Goal: Information Seeking & Learning: Learn about a topic

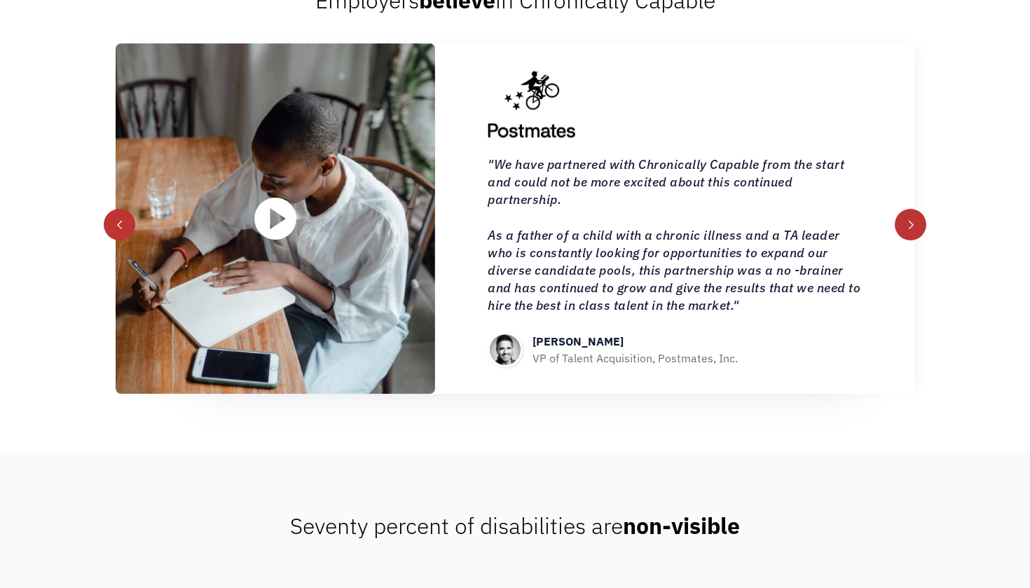
scroll to position [1601, 0]
click at [907, 230] on div "next slide" at bounding box center [912, 225] width 10 height 10
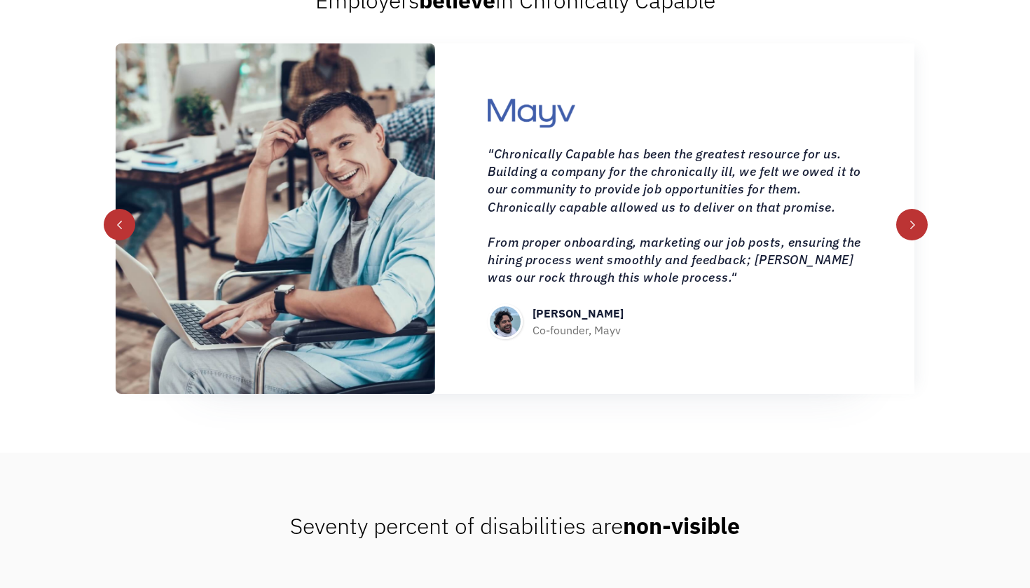
click at [908, 230] on div "next slide" at bounding box center [912, 225] width 10 height 10
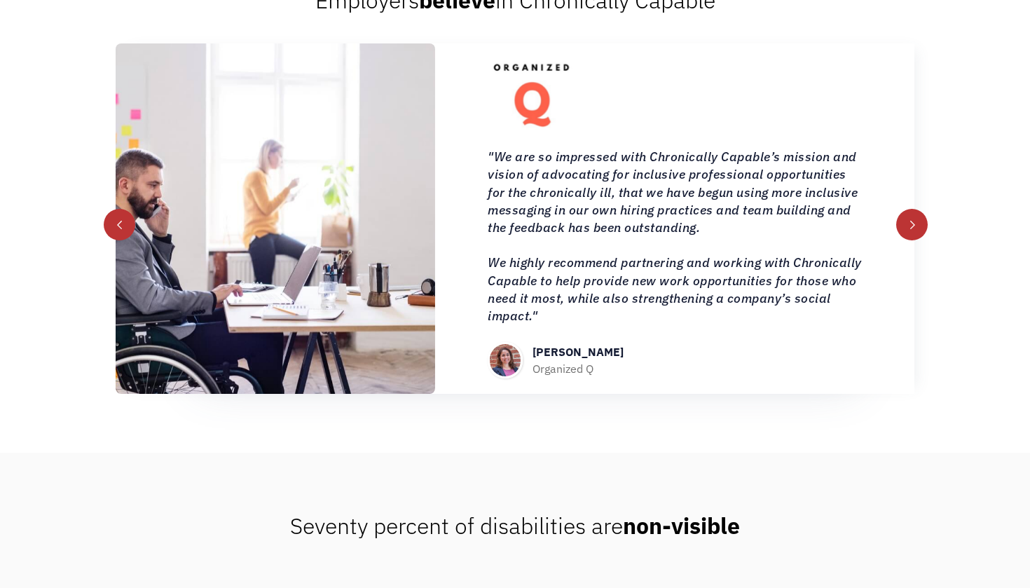
click at [908, 230] on div "next slide" at bounding box center [912, 225] width 10 height 10
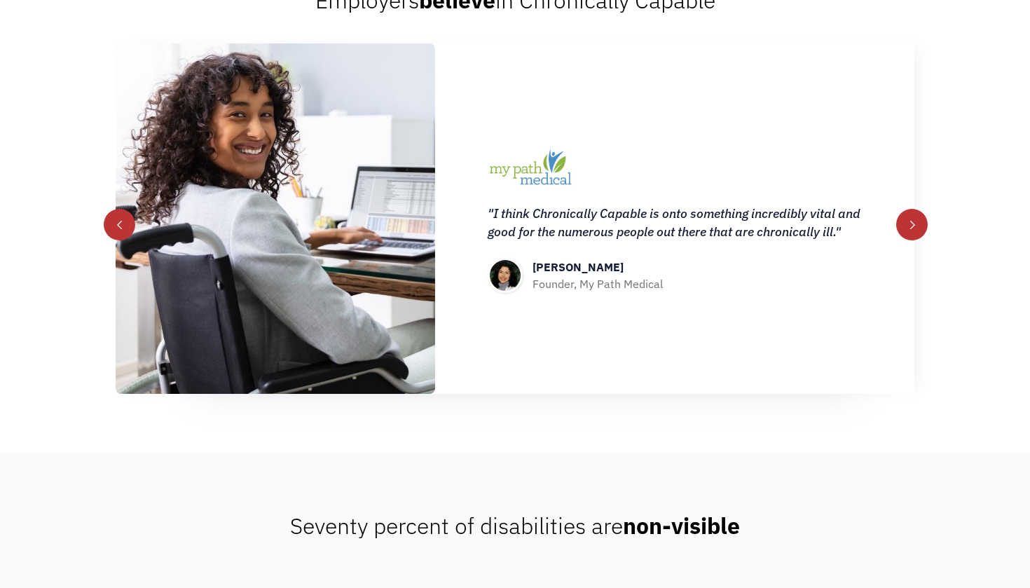
click at [908, 230] on div "next slide" at bounding box center [912, 225] width 10 height 10
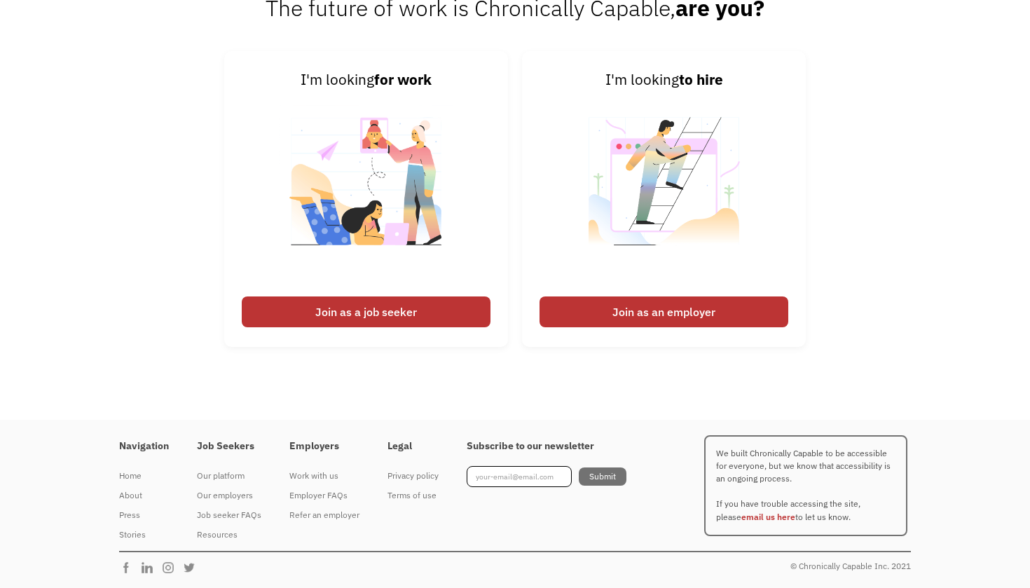
scroll to position [3472, 0]
click at [233, 516] on div "Job seeker FAQs" at bounding box center [229, 514] width 64 height 17
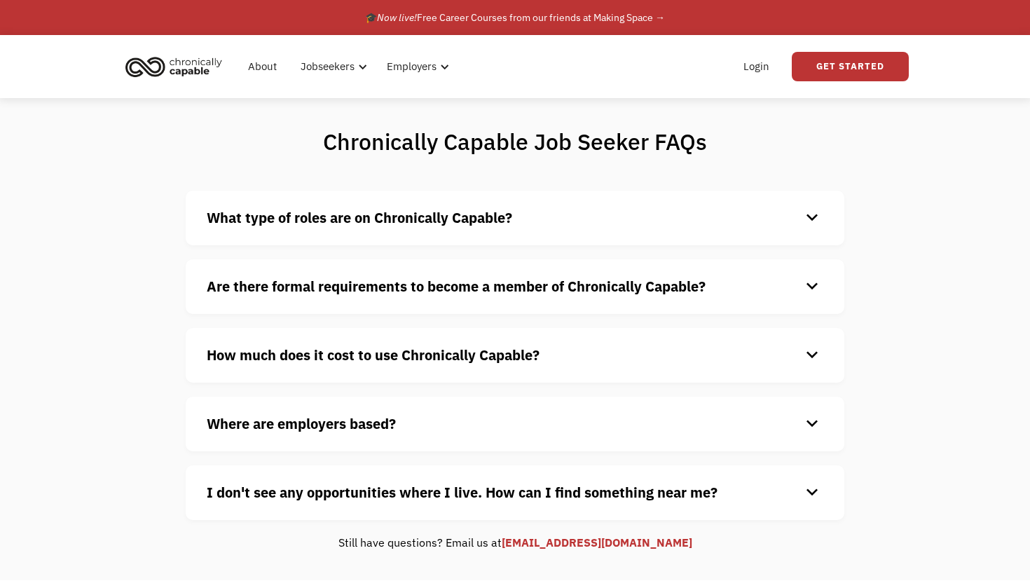
click at [811, 214] on div "keyboard_arrow_down" at bounding box center [812, 217] width 22 height 21
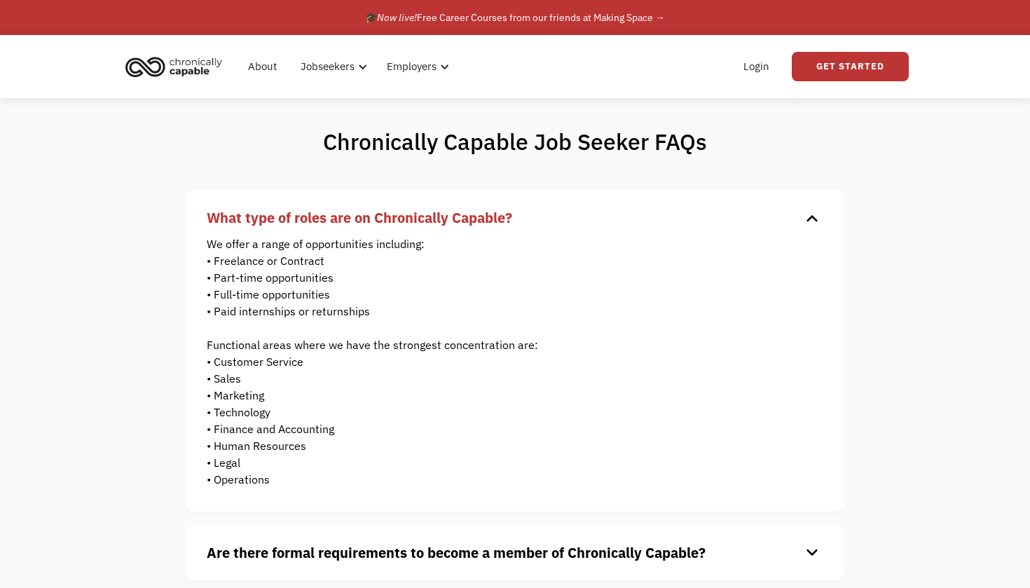
click at [811, 220] on div "keyboard_arrow_down" at bounding box center [812, 217] width 22 height 21
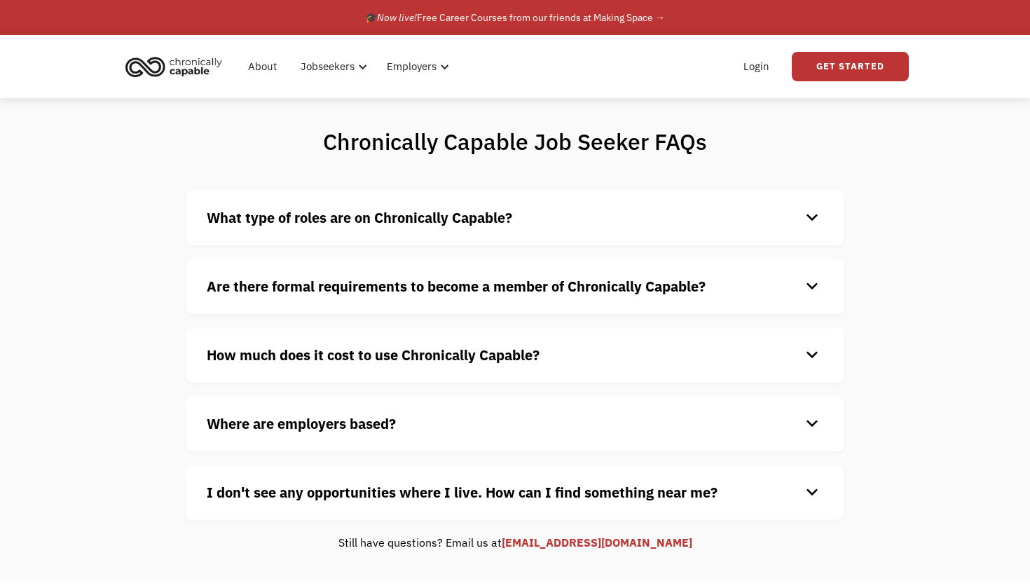
click at [813, 286] on div "keyboard_arrow_down" at bounding box center [812, 286] width 22 height 21
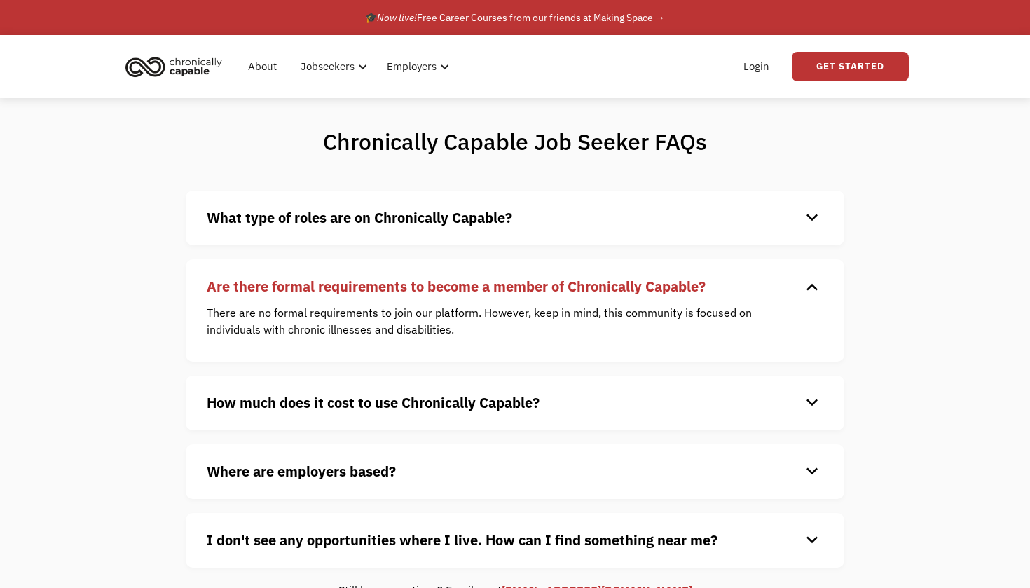
click at [813, 286] on div "keyboard_arrow_down" at bounding box center [812, 286] width 22 height 21
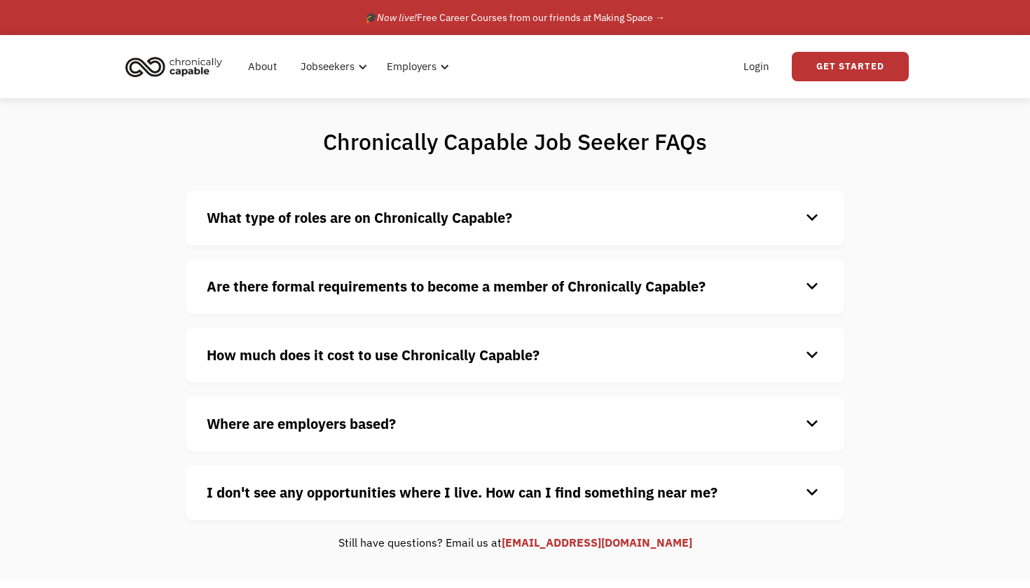
click at [815, 356] on div "keyboard_arrow_down" at bounding box center [812, 355] width 22 height 21
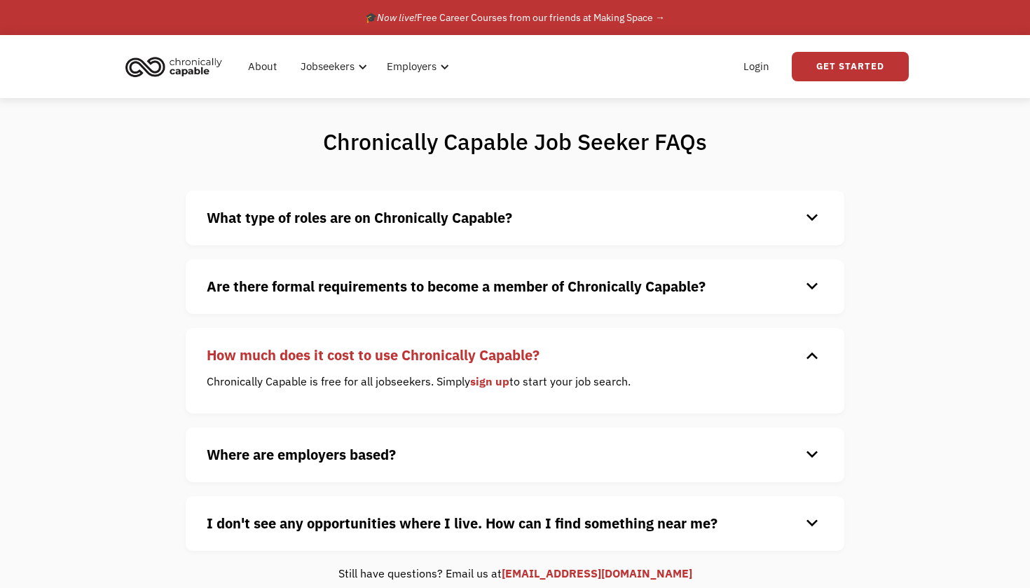
click at [815, 356] on div "keyboard_arrow_down" at bounding box center [812, 355] width 22 height 21
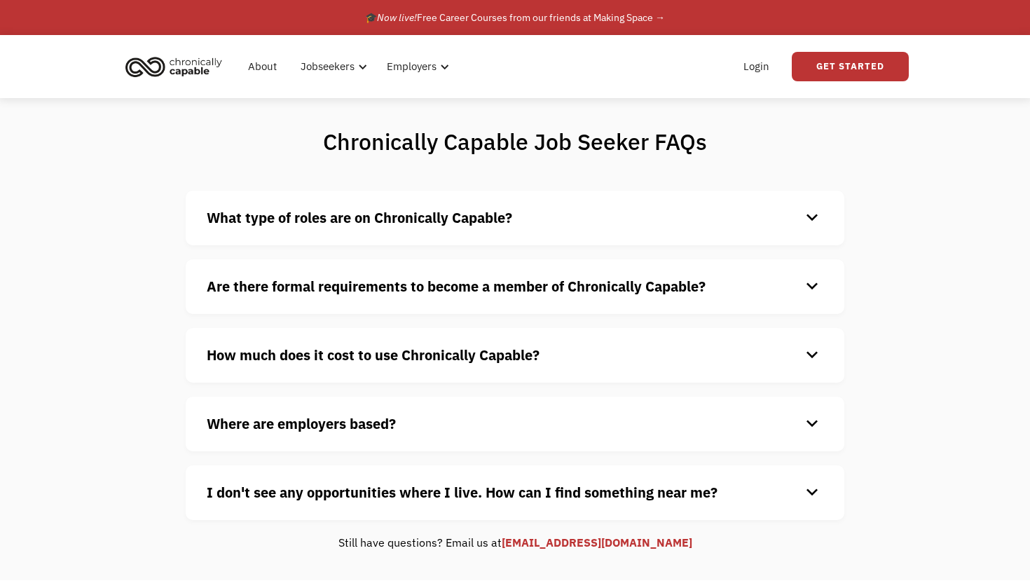
click at [810, 423] on div "keyboard_arrow_down" at bounding box center [812, 423] width 22 height 21
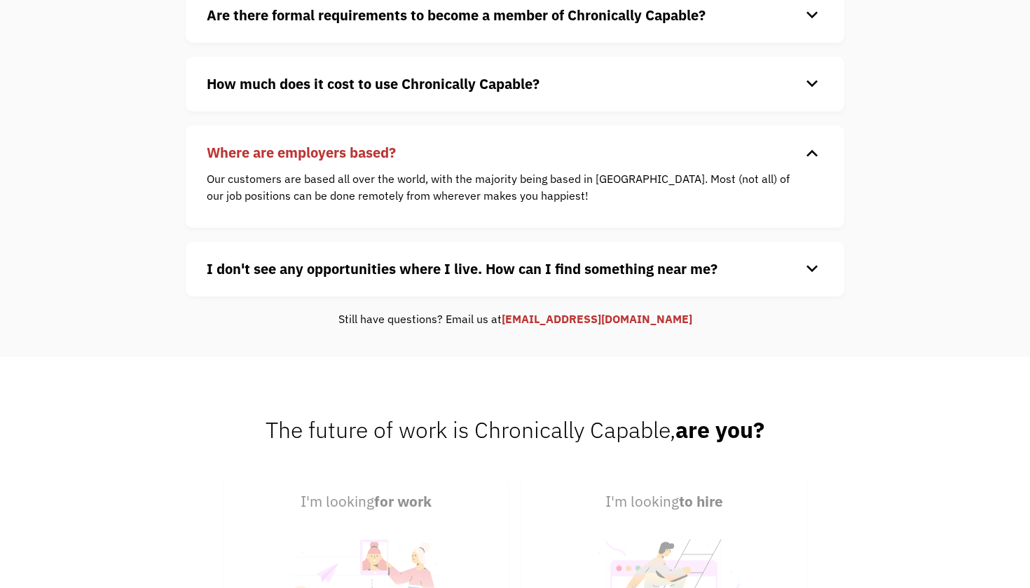
scroll to position [277, 0]
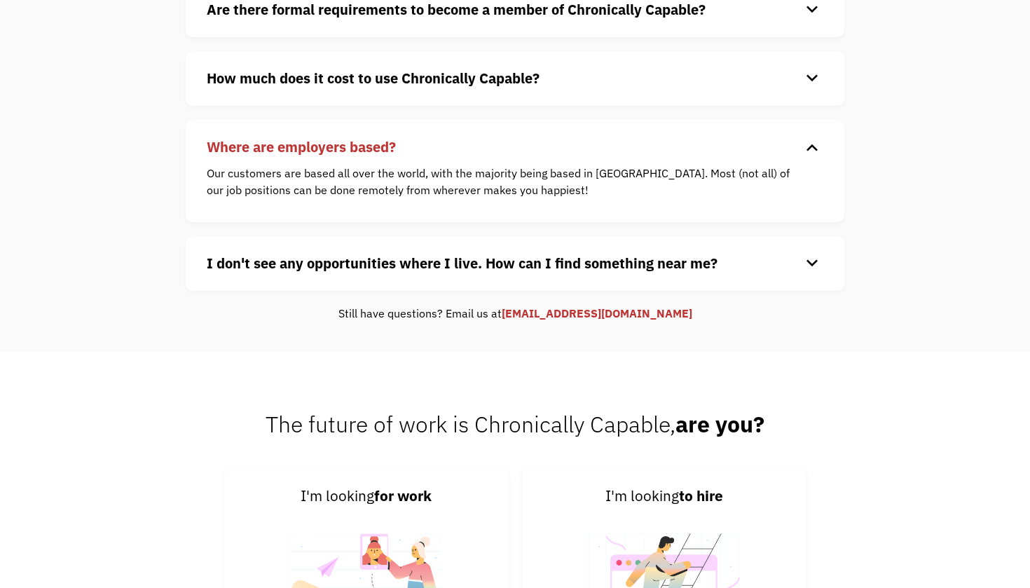
click at [813, 146] on div "keyboard_arrow_down" at bounding box center [812, 147] width 22 height 21
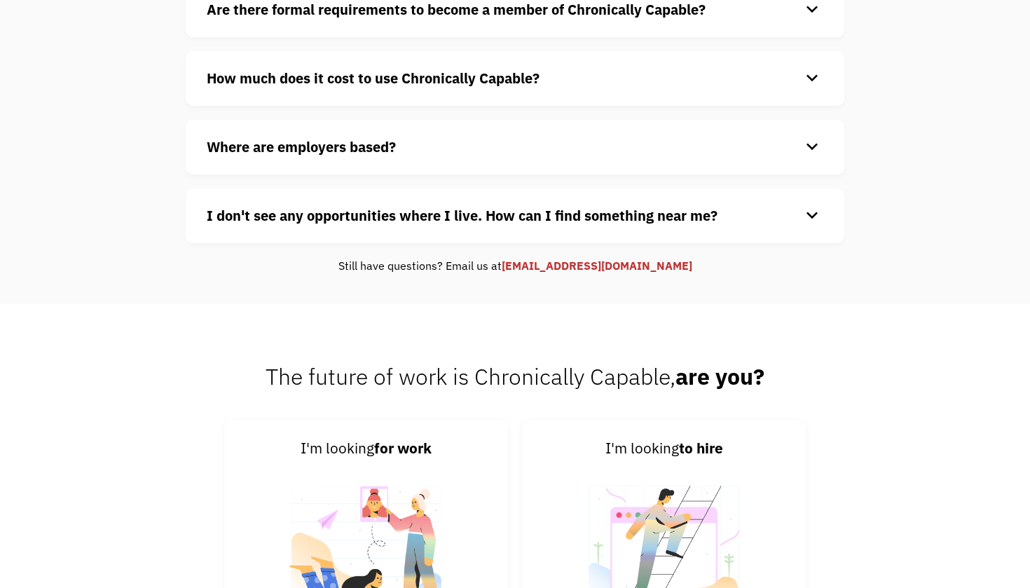
click at [812, 216] on div "keyboard_arrow_down" at bounding box center [812, 215] width 22 height 21
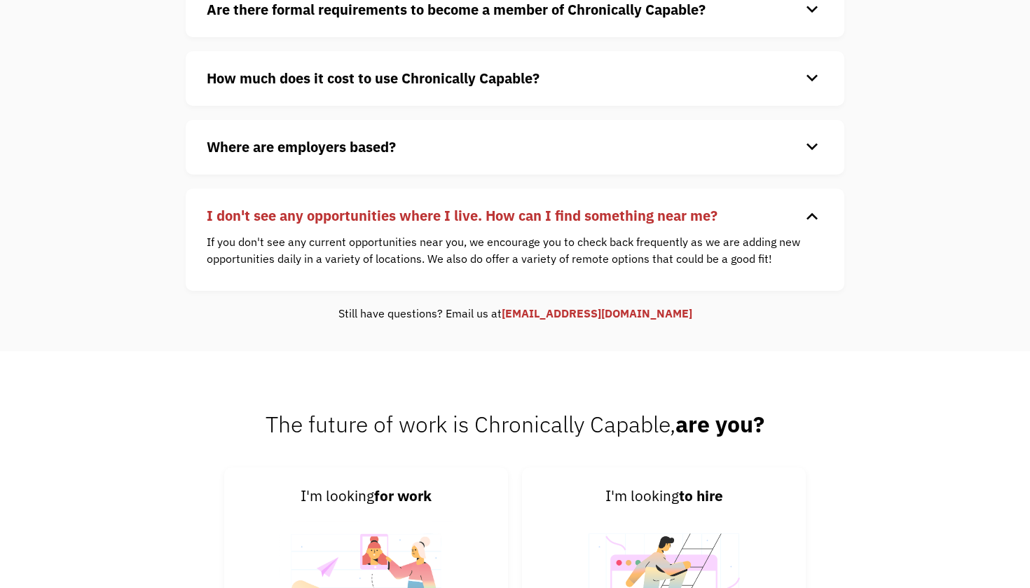
click at [812, 215] on div "keyboard_arrow_down" at bounding box center [812, 215] width 22 height 21
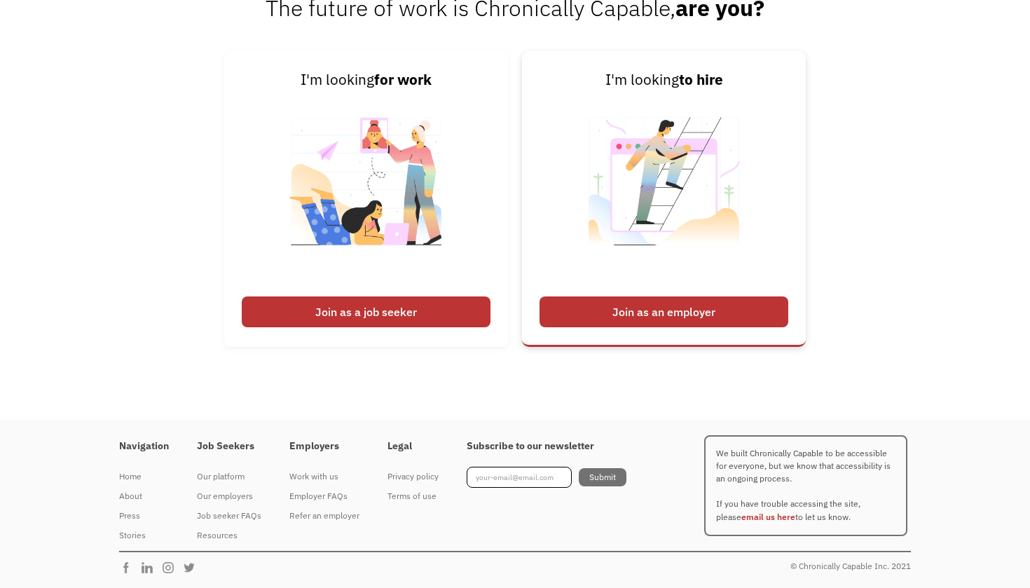
scroll to position [644, 0]
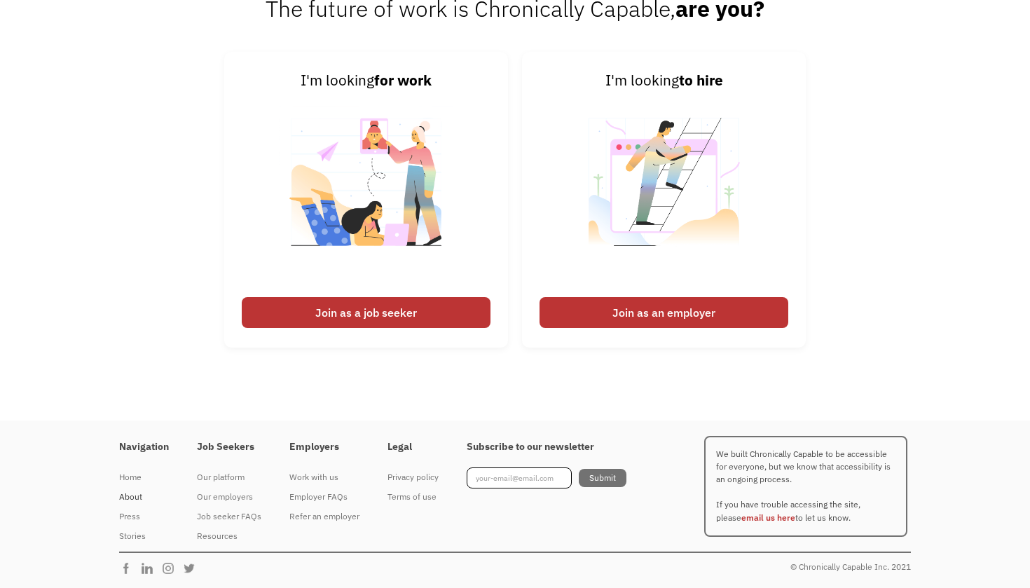
click at [127, 494] on div "About" at bounding box center [144, 496] width 50 height 17
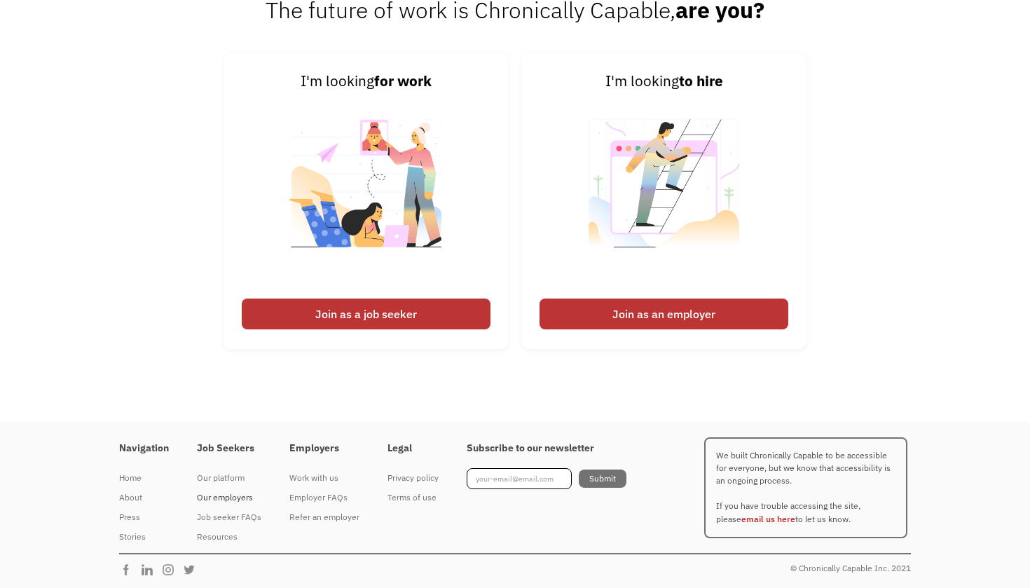
scroll to position [2149, 0]
click at [221, 474] on div "Our platform" at bounding box center [229, 478] width 64 height 17
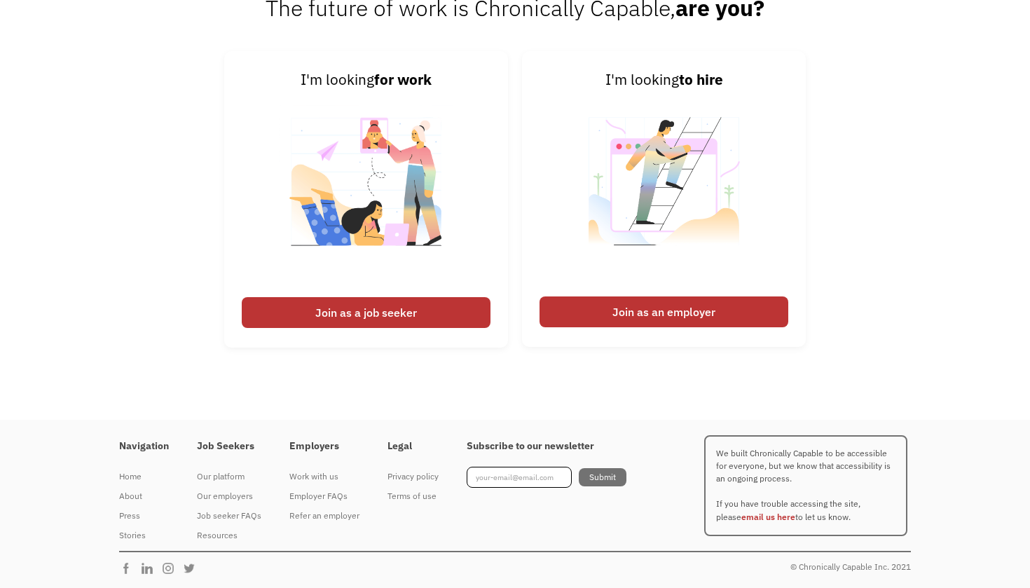
scroll to position [1869, 0]
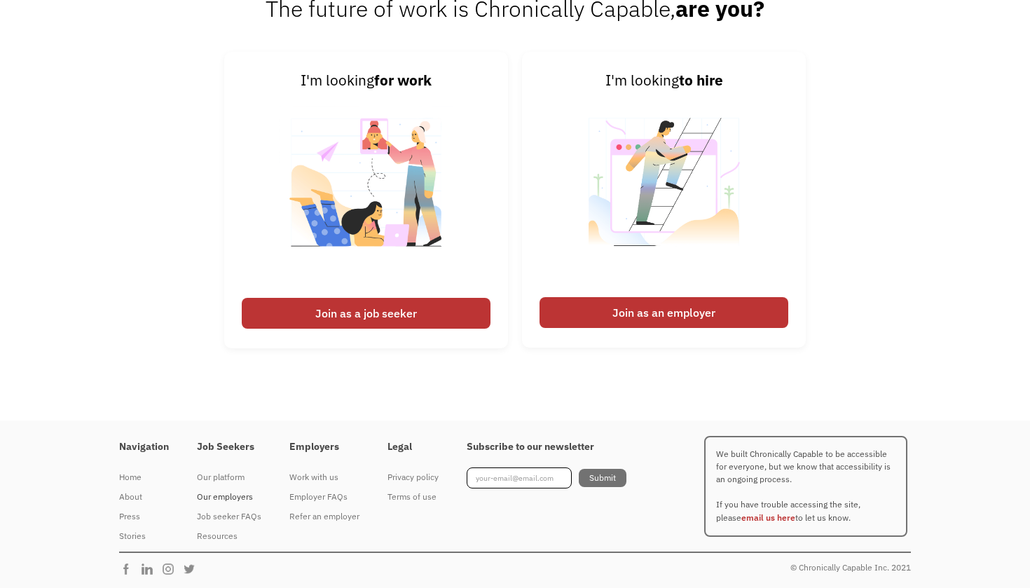
click at [224, 496] on div "Our employers" at bounding box center [229, 496] width 64 height 17
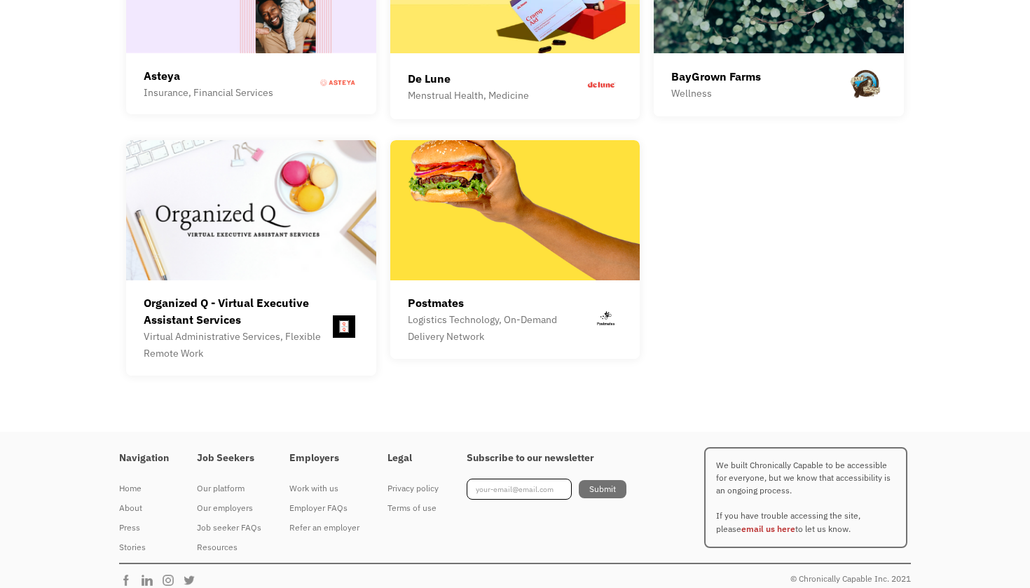
scroll to position [3958, 0]
click at [230, 520] on div "Job seeker FAQs" at bounding box center [229, 528] width 64 height 17
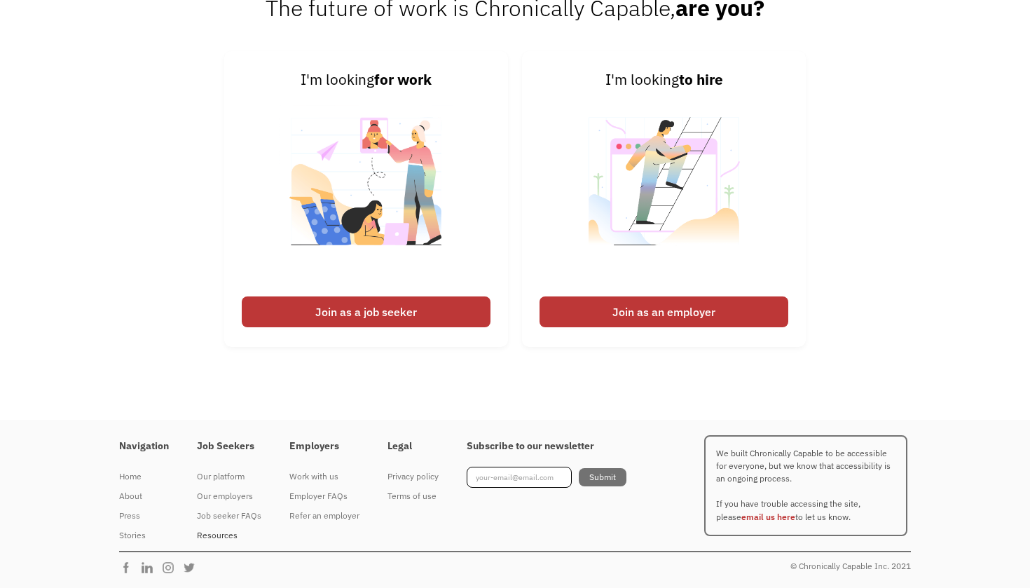
scroll to position [644, 0]
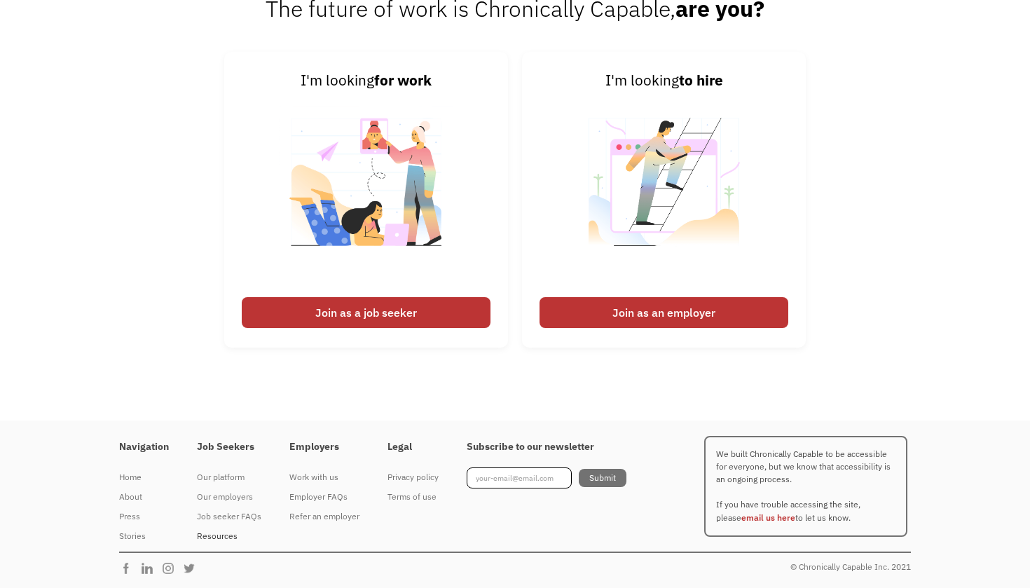
click at [228, 539] on div "Resources" at bounding box center [229, 535] width 64 height 17
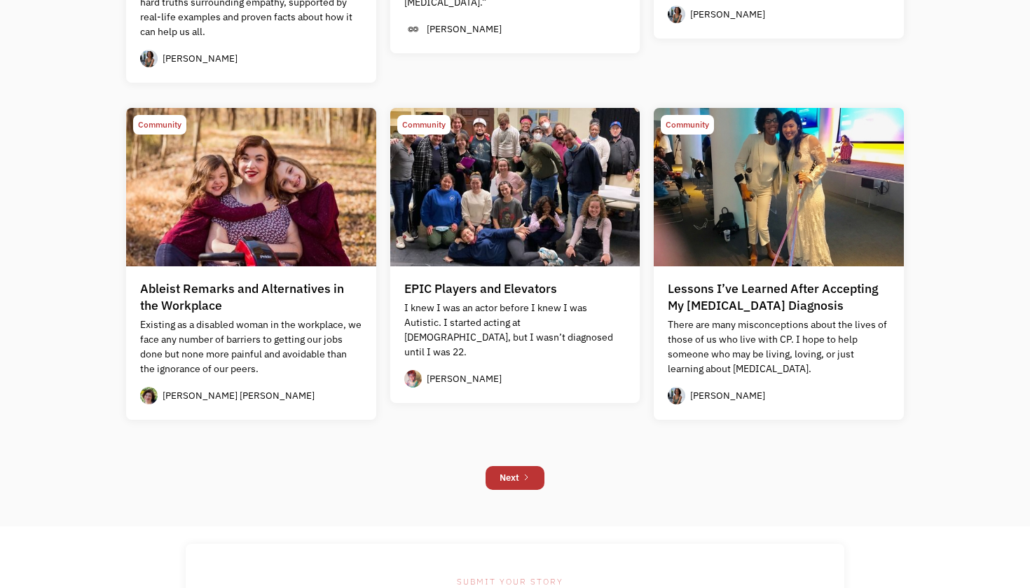
scroll to position [1226, 0]
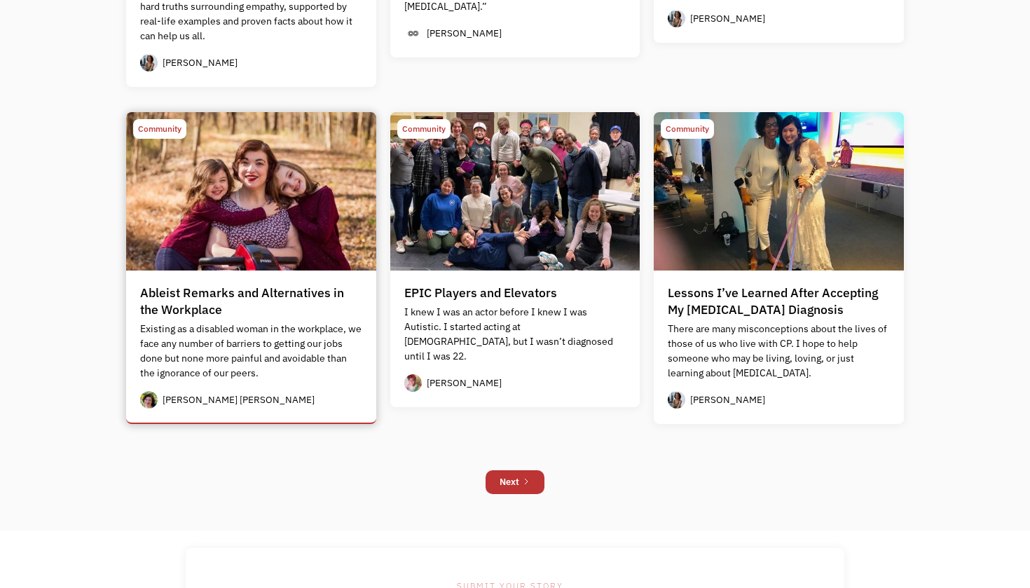
click at [221, 298] on div "Ableist Remarks and Alternatives in the Workplace" at bounding box center [251, 301] width 222 height 34
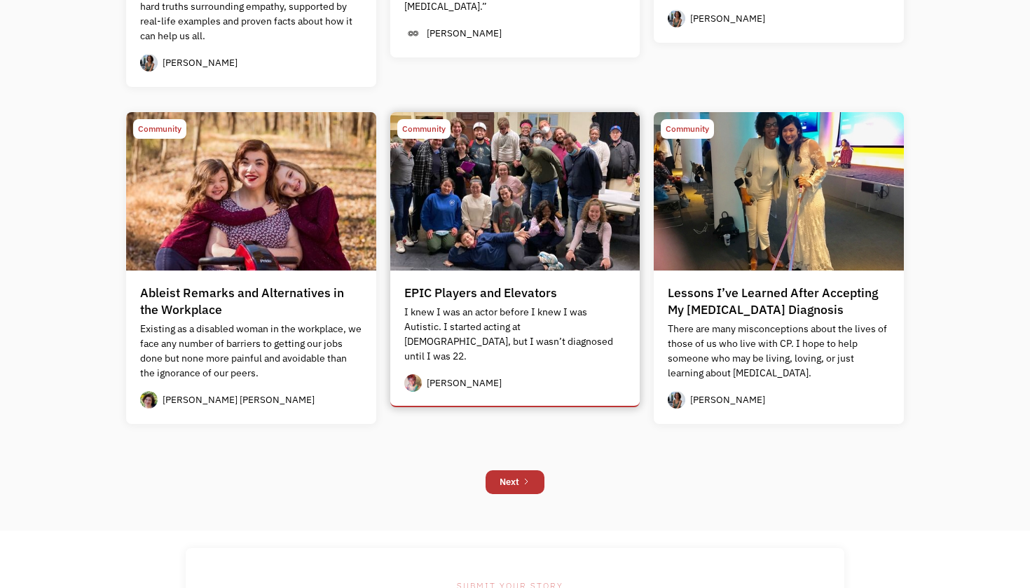
click at [485, 296] on div "EPIC Players and Elevators" at bounding box center [480, 292] width 153 height 17
click at [522, 478] on icon "Next Page" at bounding box center [526, 481] width 8 height 8
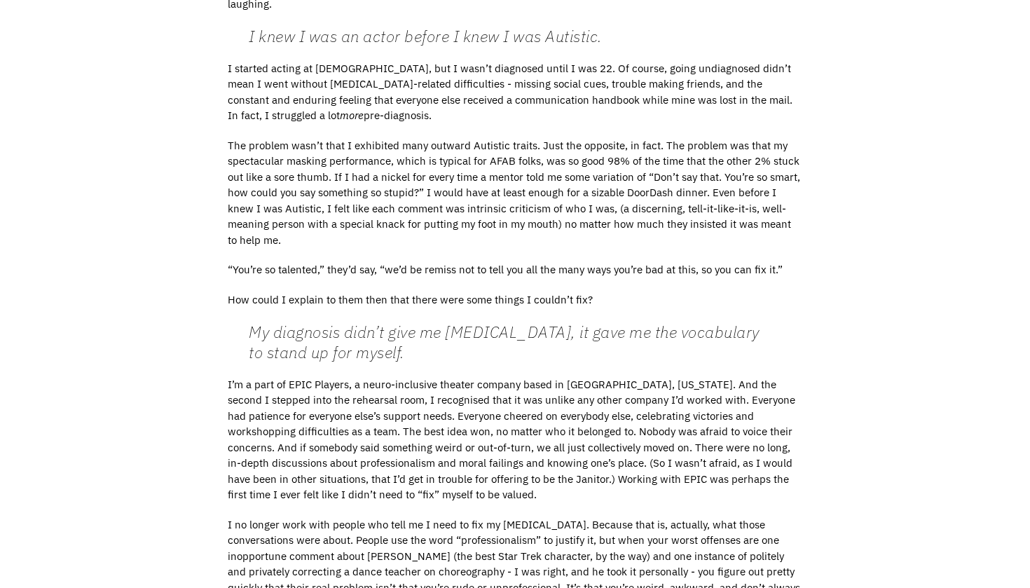
scroll to position [595, 0]
click at [802, 231] on div "Sarah Kaufman April 26, 2022 EPIC Players and Elevators It was the first day of…" at bounding box center [514, 334] width 595 height 1744
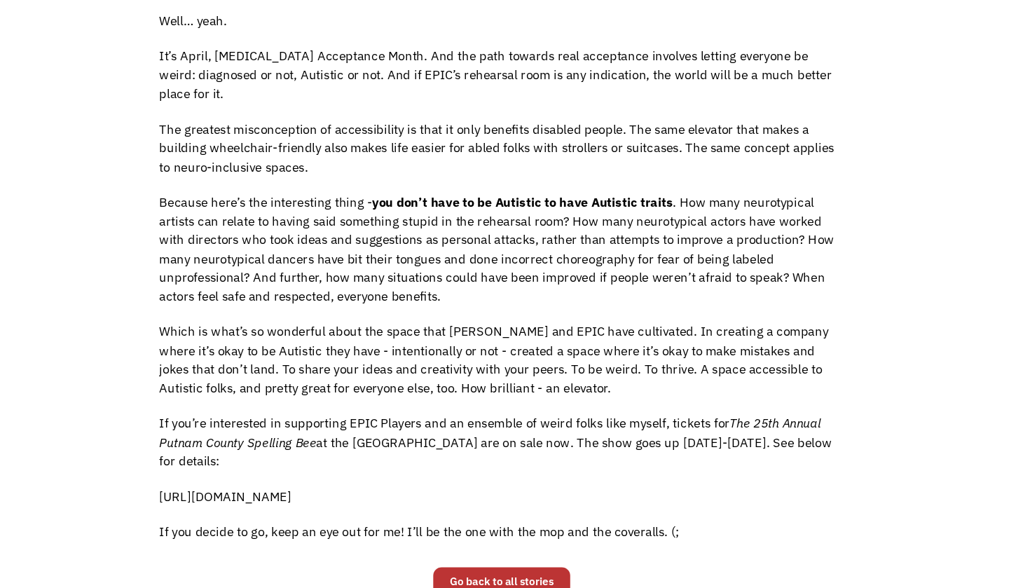
scroll to position [1241, 0]
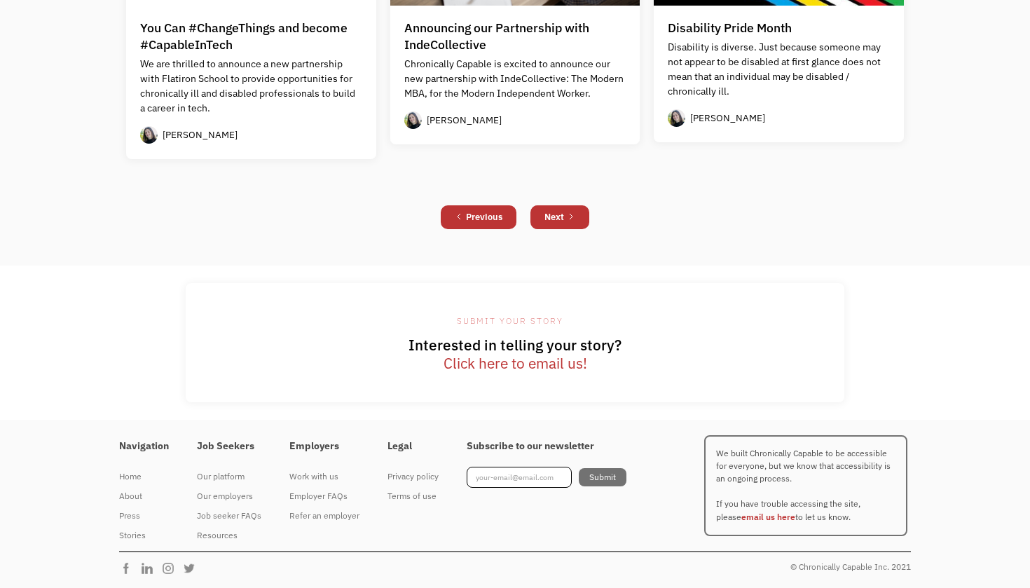
scroll to position [1412, 0]
click at [219, 536] on div "Resources" at bounding box center [229, 535] width 64 height 17
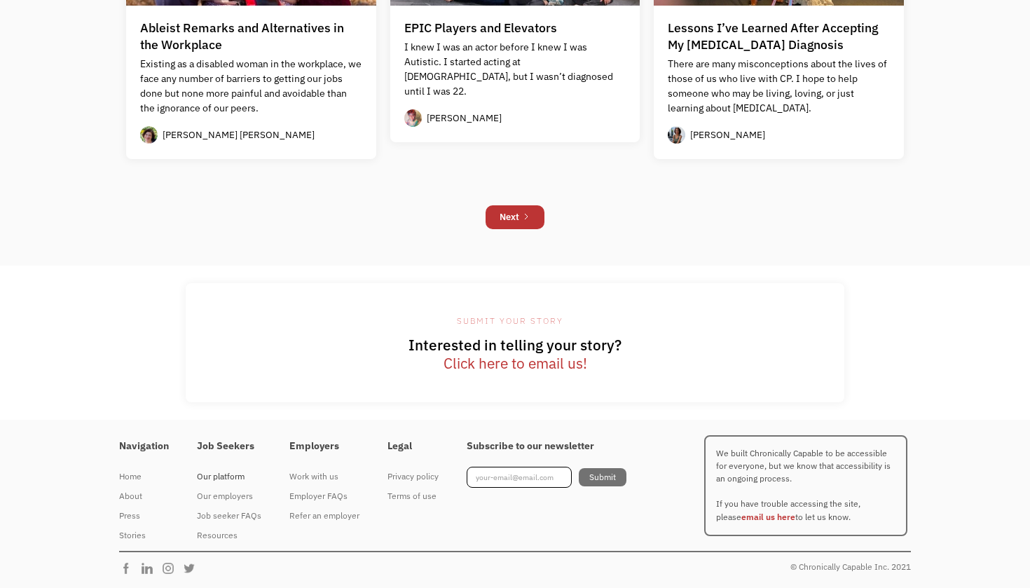
scroll to position [1490, 0]
click at [132, 515] on div "Press" at bounding box center [144, 516] width 50 height 17
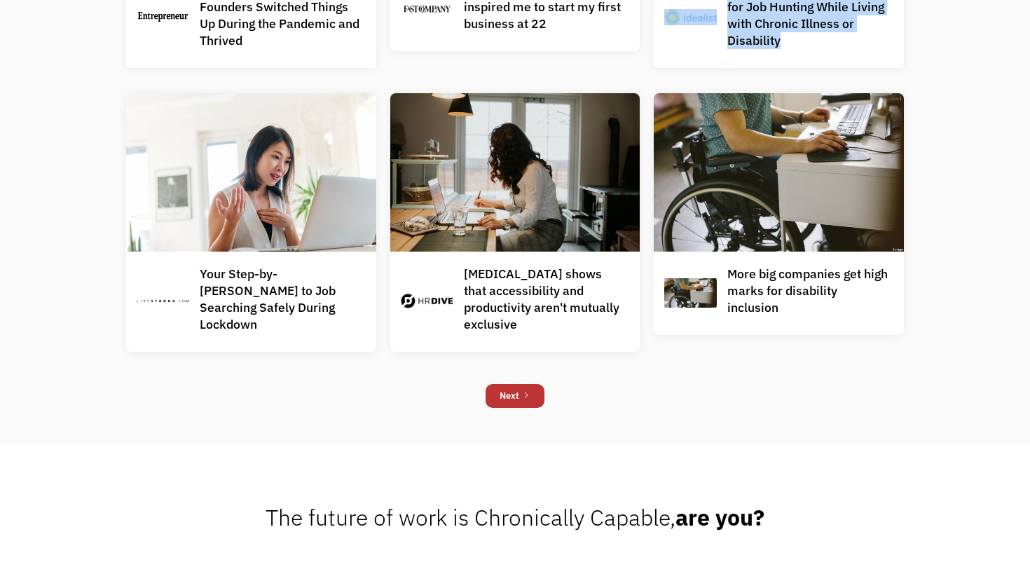
scroll to position [1078, 0]
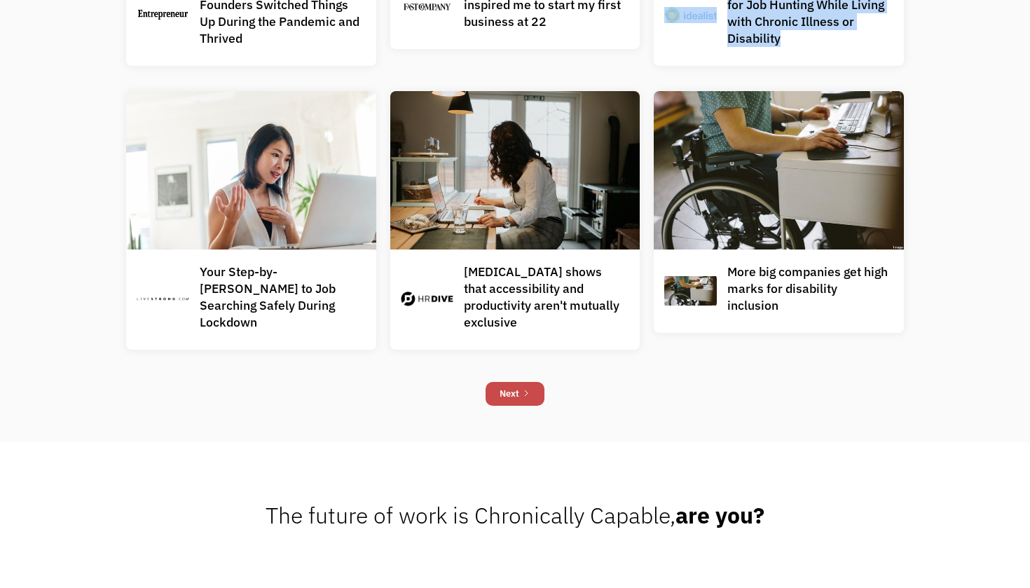
click at [509, 389] on div "Next" at bounding box center [509, 393] width 20 height 17
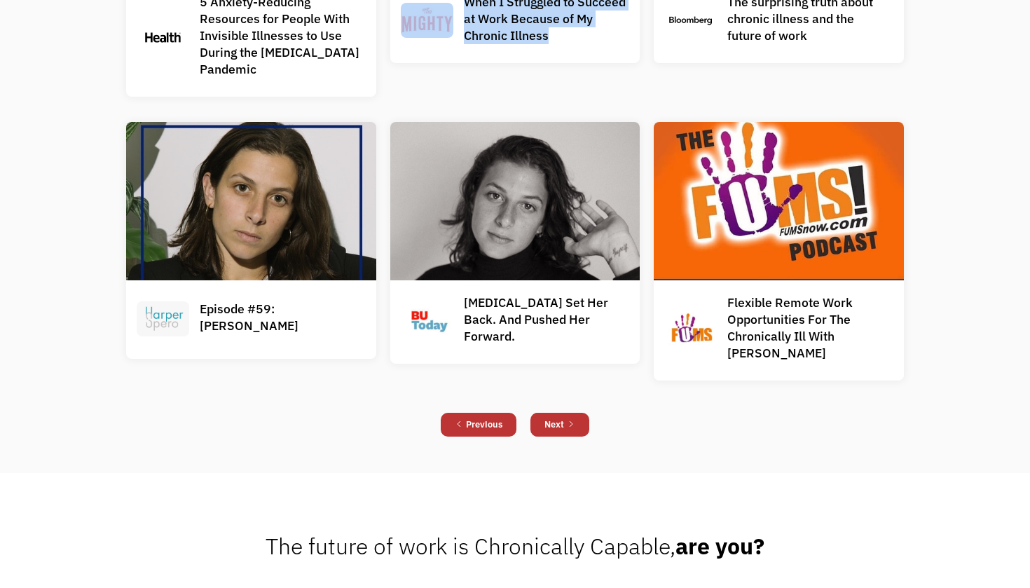
scroll to position [1015, 0]
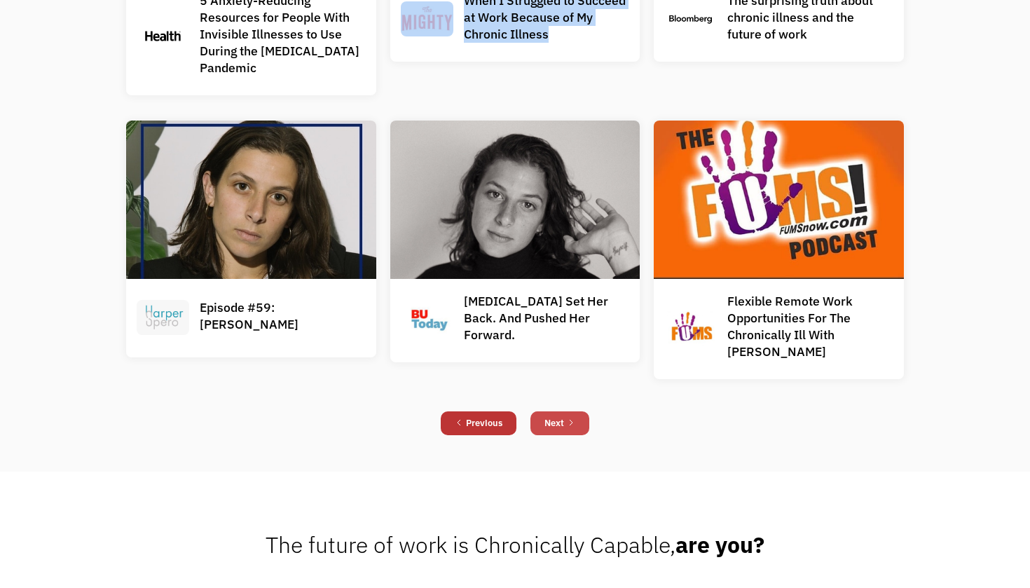
click at [552, 423] on div "Next" at bounding box center [554, 423] width 20 height 17
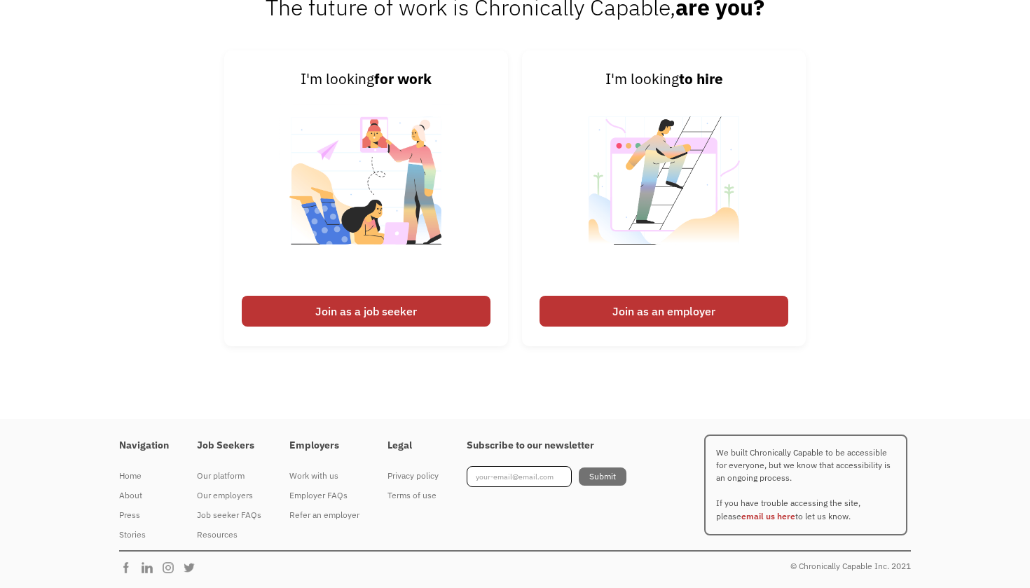
scroll to position [1518, 0]
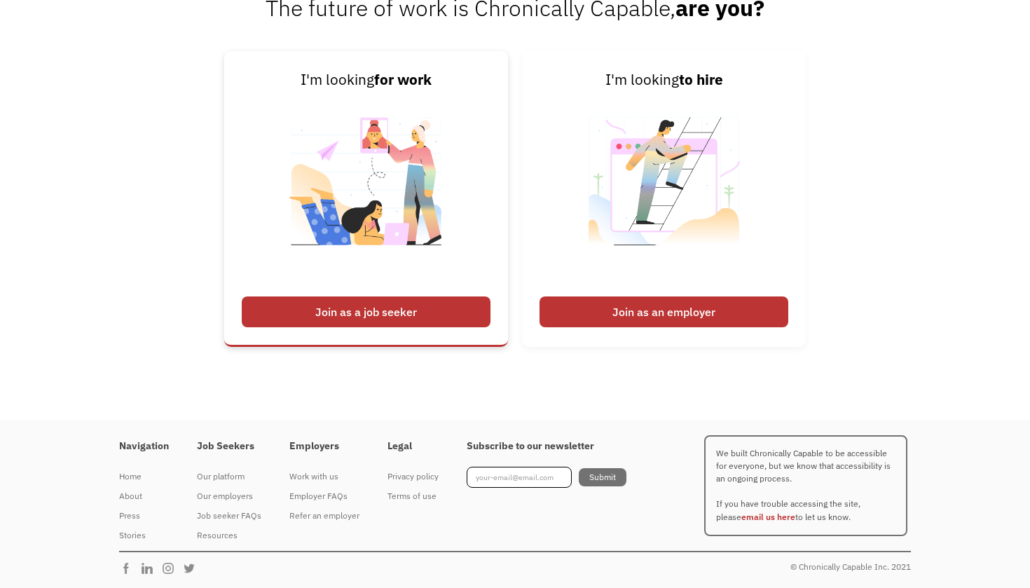
click at [334, 316] on div "Join as a job seeker" at bounding box center [366, 311] width 249 height 31
click at [346, 310] on div "Join as a job seeker" at bounding box center [366, 311] width 249 height 31
click at [353, 205] on img at bounding box center [366, 190] width 174 height 198
click at [346, 189] on img at bounding box center [366, 190] width 174 height 198
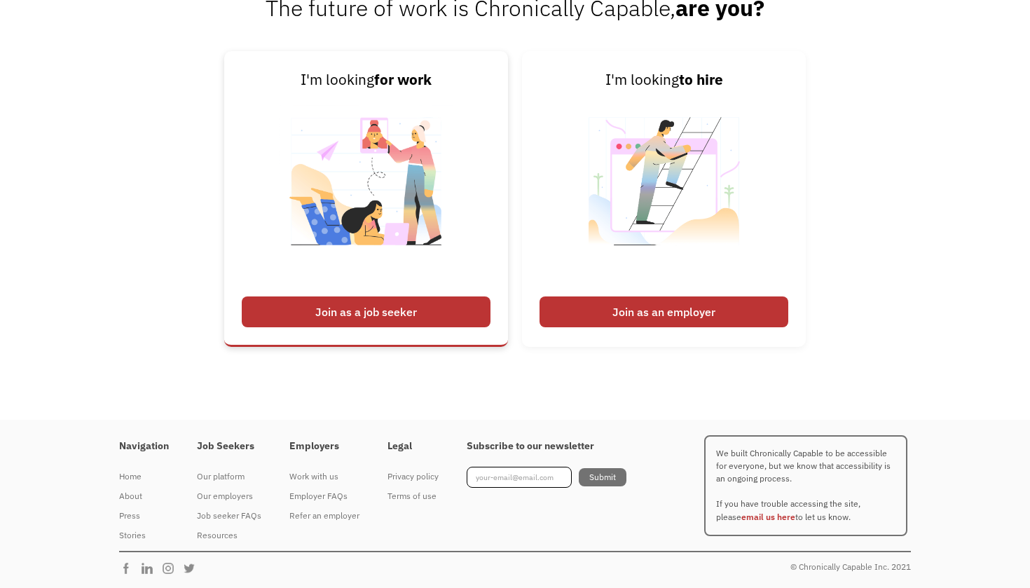
click at [353, 183] on img at bounding box center [366, 190] width 174 height 198
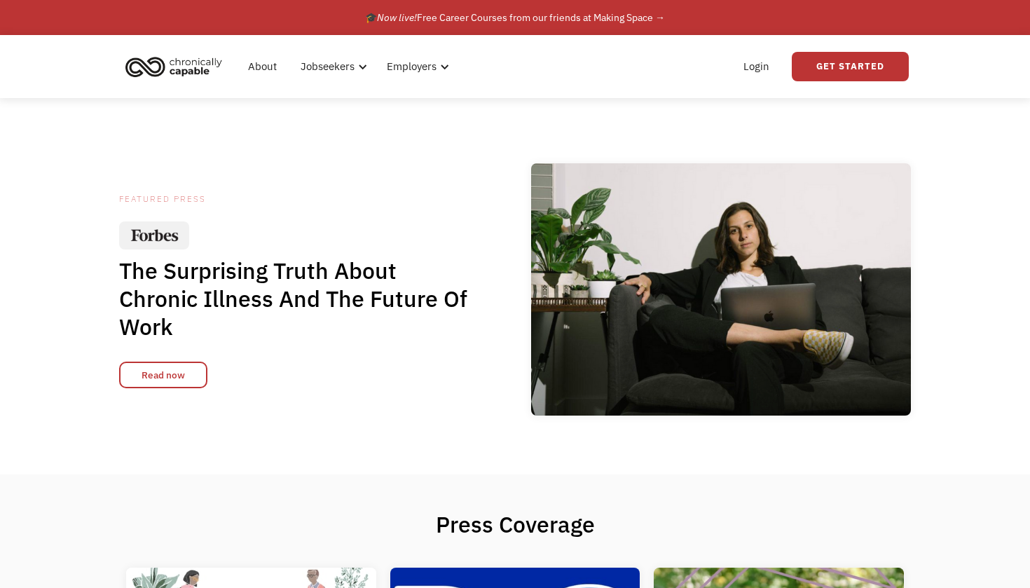
scroll to position [0, 0]
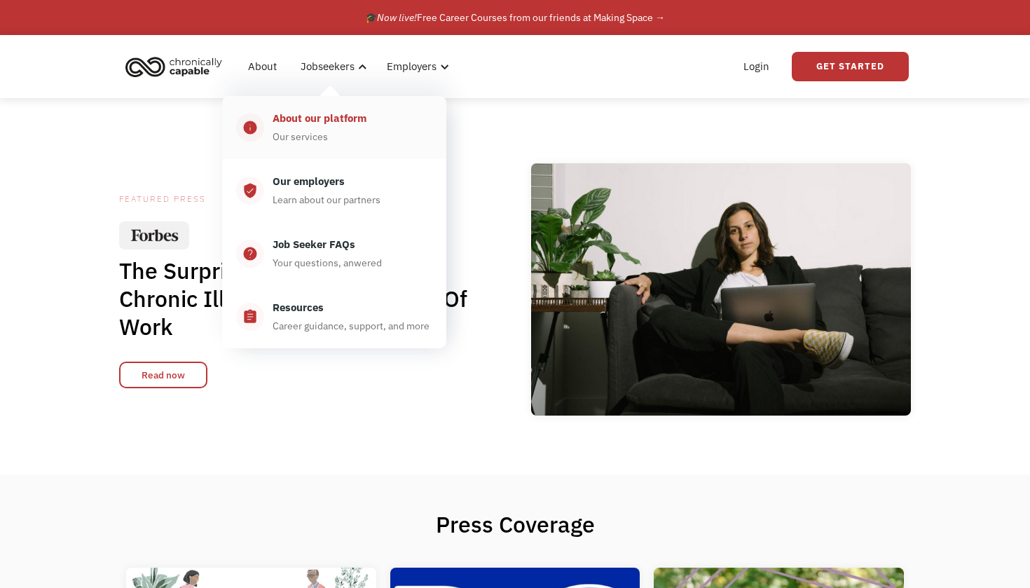
click at [316, 123] on div "About our platform" at bounding box center [319, 118] width 94 height 17
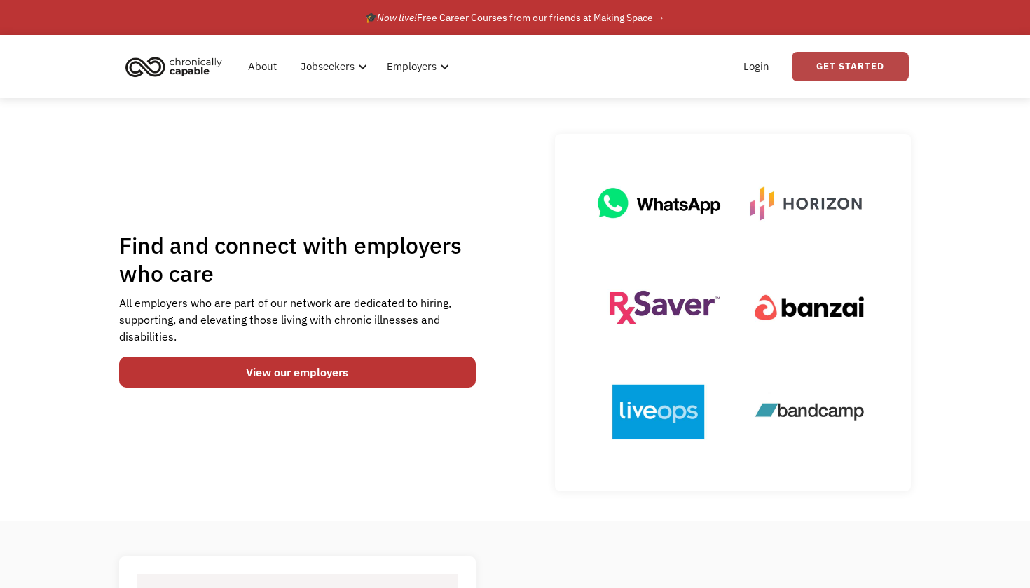
click at [872, 63] on link "Get Started" at bounding box center [849, 66] width 117 height 29
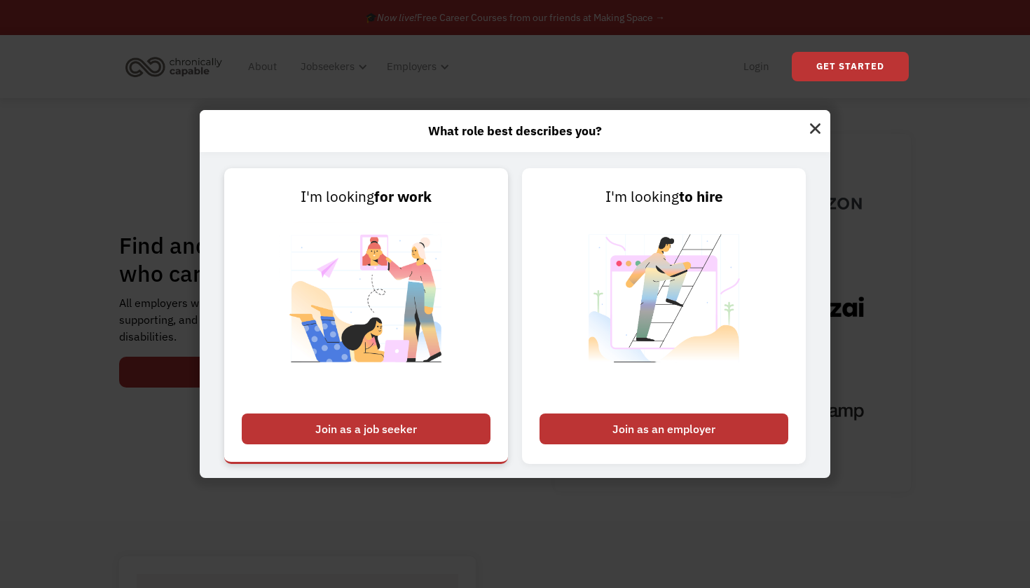
click at [378, 425] on div "Join as a job seeker" at bounding box center [366, 428] width 249 height 31
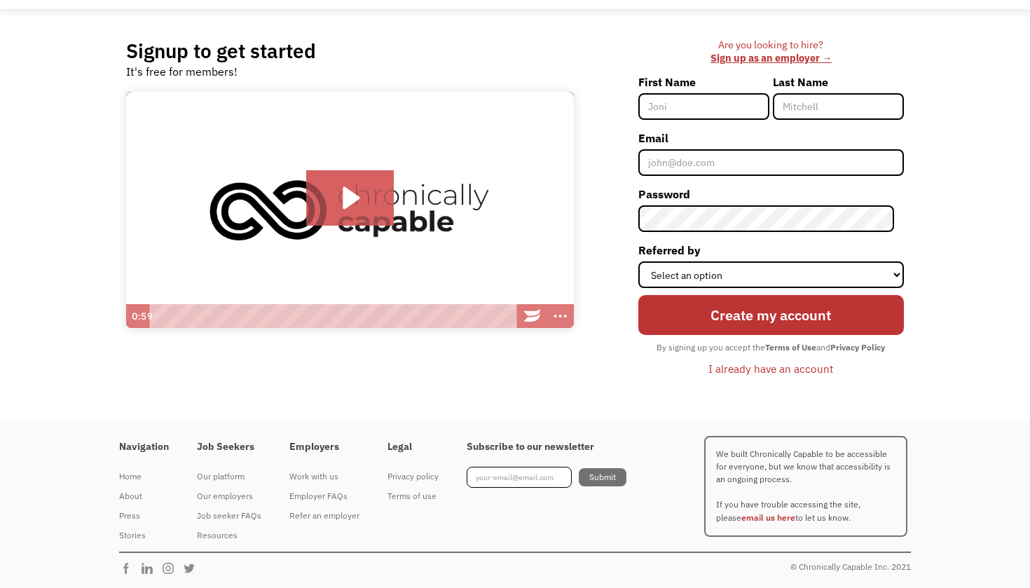
scroll to position [88, 0]
